Goal: Task Accomplishment & Management: Use online tool/utility

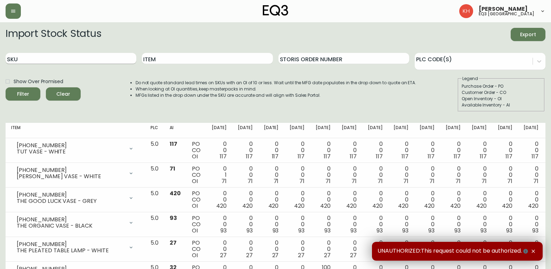
click at [90, 56] on input "SKU" at bounding box center [71, 58] width 131 height 11
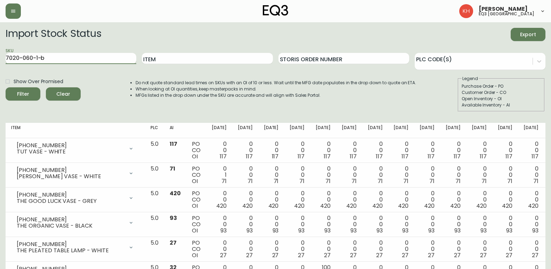
click at [90, 56] on input "7020-060-1-b" at bounding box center [71, 58] width 131 height 11
click at [6, 87] on button "Filter" at bounding box center [23, 93] width 35 height 13
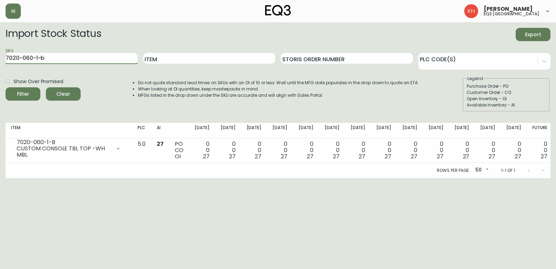
drag, startPoint x: 61, startPoint y: 57, endPoint x: -62, endPoint y: 56, distance: 122.1
click at [0, 56] on html "[PERSON_NAME] eq3 [GEOGRAPHIC_DATA] Import Stock Status Export SKU 7020-060-1-b…" at bounding box center [278, 89] width 556 height 178
click at [6, 87] on button "Filter" at bounding box center [23, 93] width 35 height 13
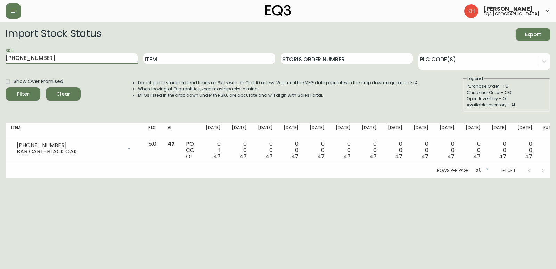
drag, startPoint x: -29, startPoint y: 64, endPoint x: -46, endPoint y: 63, distance: 16.7
click at [0, 63] on html "[PERSON_NAME] eq3 [GEOGRAPHIC_DATA] Import Stock Status Export SKU [PHONE_NUMBE…" at bounding box center [278, 89] width 556 height 178
type input "[PHONE_NUMBER]"
click at [6, 87] on button "Filter" at bounding box center [23, 93] width 35 height 13
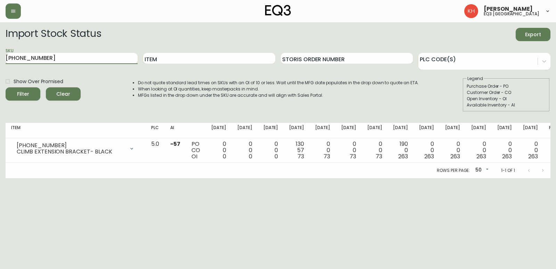
drag, startPoint x: 66, startPoint y: 56, endPoint x: -137, endPoint y: 91, distance: 206.5
click at [0, 91] on html "[PERSON_NAME] eq3 [GEOGRAPHIC_DATA] Import Stock Status Export SKU [PHONE_NUMBE…" at bounding box center [278, 89] width 556 height 178
click at [170, 56] on input "Item" at bounding box center [209, 58] width 132 height 11
type input "[PERSON_NAME]"
click at [6, 87] on button "Filter" at bounding box center [23, 93] width 35 height 13
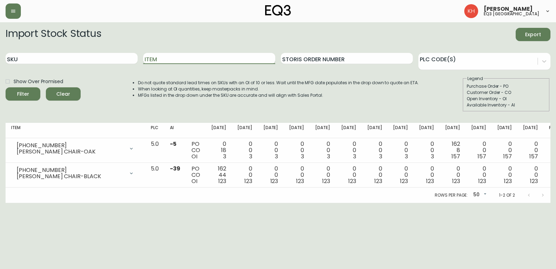
click at [161, 58] on input "Item" at bounding box center [209, 58] width 132 height 11
click at [6, 87] on button "Filter" at bounding box center [23, 93] width 35 height 13
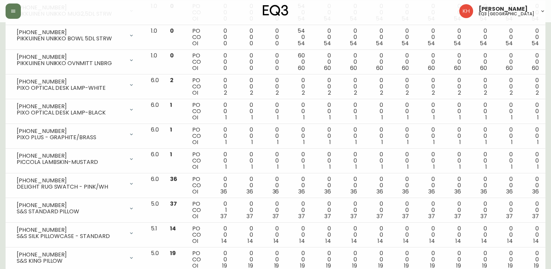
scroll to position [1119, 0]
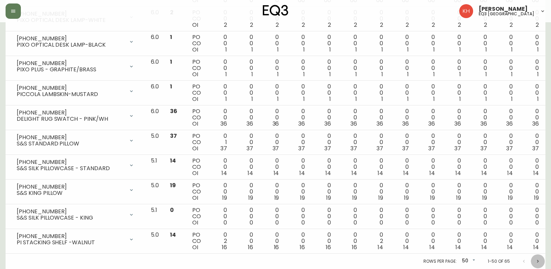
click at [538, 259] on icon "Next page" at bounding box center [538, 261] width 6 height 6
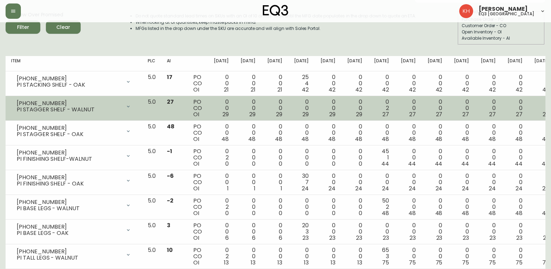
scroll to position [0, 0]
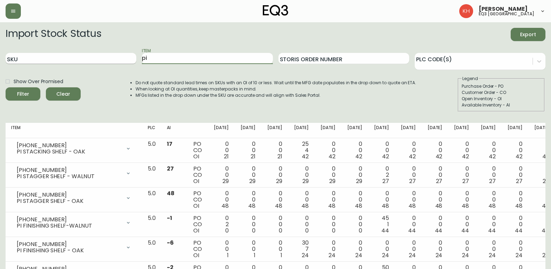
drag, startPoint x: 161, startPoint y: 59, endPoint x: 123, endPoint y: 59, distance: 38.6
click at [123, 59] on div "SKU Item pi Storis Order Number PLC Code(s)" at bounding box center [276, 58] width 540 height 23
click at [6, 87] on button "Filter" at bounding box center [23, 93] width 35 height 13
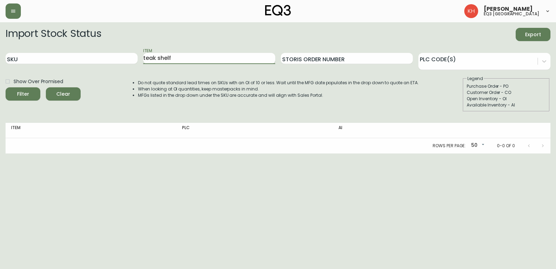
drag, startPoint x: 174, startPoint y: 56, endPoint x: 157, endPoint y: 59, distance: 17.0
click at [157, 59] on input "teak shelf" at bounding box center [209, 58] width 132 height 11
type input "teak"
click at [6, 87] on button "Filter" at bounding box center [23, 93] width 35 height 13
